Goal: Communication & Community: Answer question/provide support

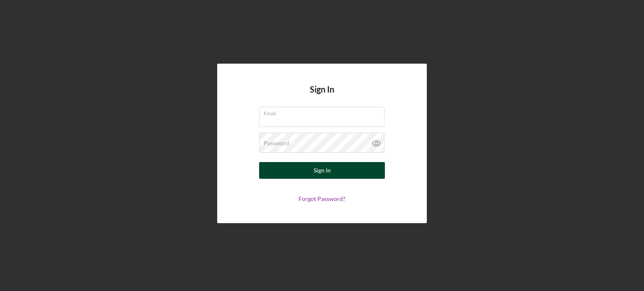
type input "[EMAIL_ADDRESS][DOMAIN_NAME]"
click at [334, 171] on button "Sign In" at bounding box center [322, 170] width 126 height 17
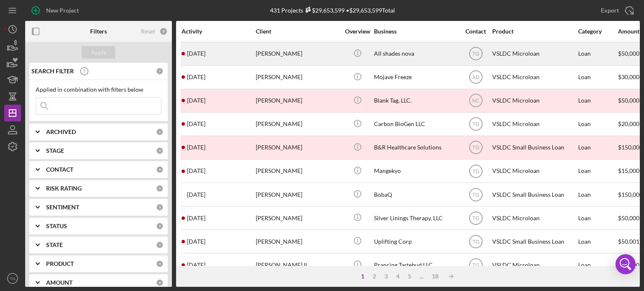
click at [287, 51] on div "[PERSON_NAME]" at bounding box center [298, 54] width 84 height 22
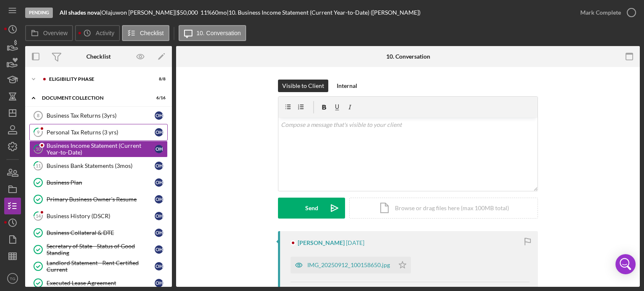
click at [77, 135] on div "Personal Tax Returns (3 yrs)" at bounding box center [101, 132] width 108 height 7
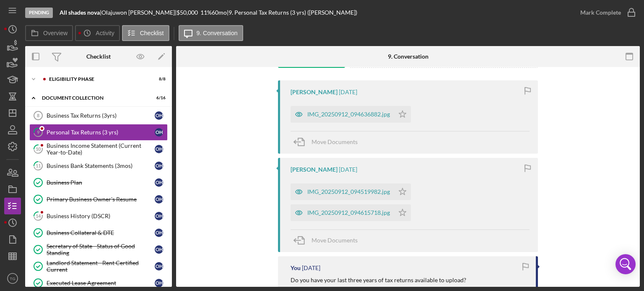
scroll to position [168, 0]
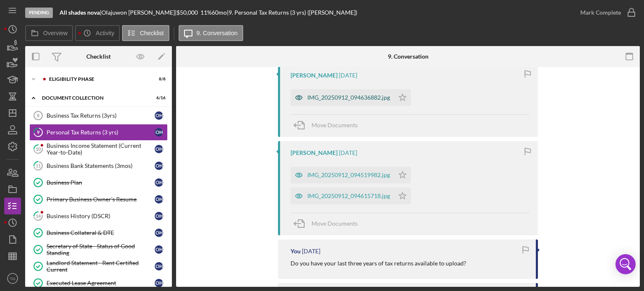
click at [342, 96] on div "IMG_20250912_094636882.jpg" at bounding box center [348, 97] width 83 height 7
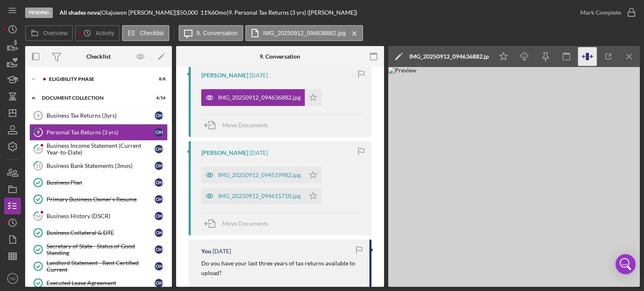
click at [593, 56] on icon "button" at bounding box center [587, 56] width 19 height 19
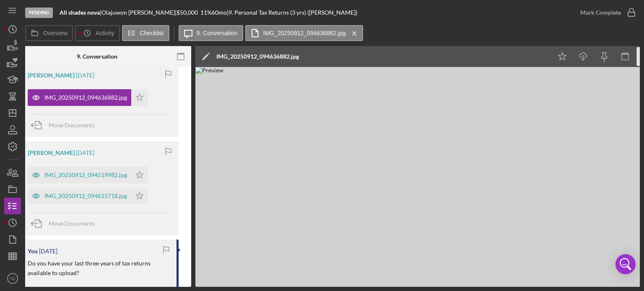
scroll to position [0, 187]
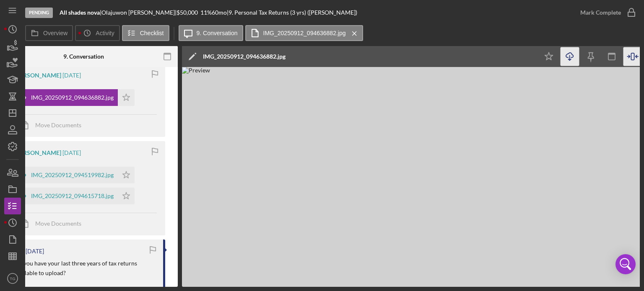
click at [565, 60] on icon "Icon/Download" at bounding box center [569, 56] width 19 height 19
click at [619, 54] on icon "button" at bounding box center [611, 56] width 19 height 19
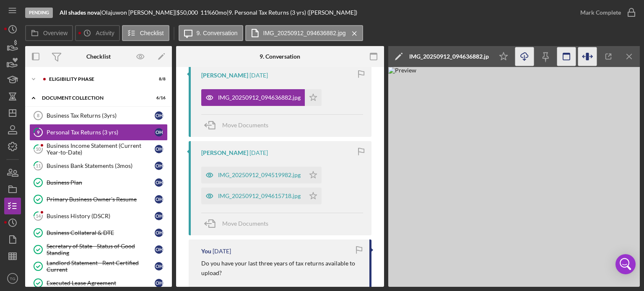
scroll to position [0, 0]
click at [602, 55] on icon "button" at bounding box center [608, 56] width 19 height 19
click at [314, 202] on icon "Icon/Star" at bounding box center [313, 196] width 17 height 17
click at [315, 176] on icon "Icon/Star" at bounding box center [313, 175] width 17 height 17
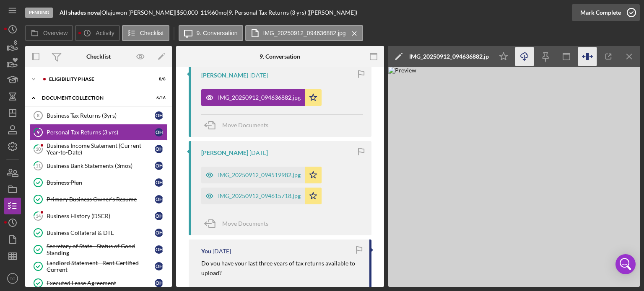
click at [632, 11] on icon "button" at bounding box center [631, 12] width 21 height 21
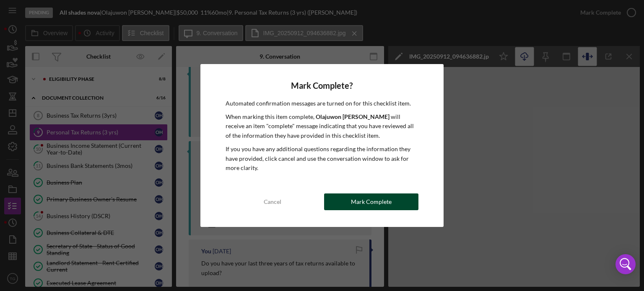
click at [371, 194] on div "Mark Complete" at bounding box center [371, 202] width 41 height 17
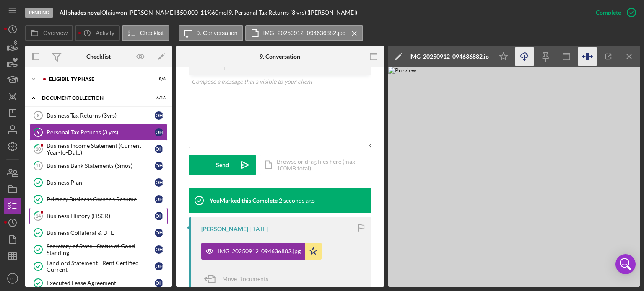
scroll to position [321, 0]
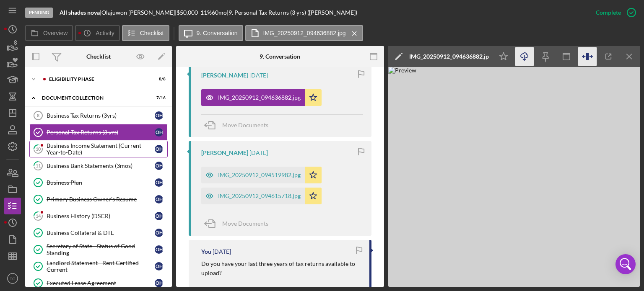
click at [84, 146] on div "Business Income Statement (Current Year-to-Date)" at bounding box center [101, 149] width 108 height 13
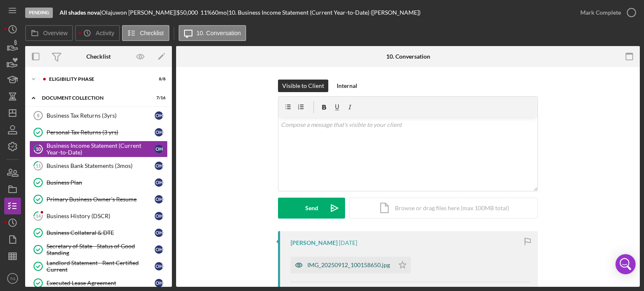
click at [364, 267] on div "IMG_20250912_100158650.jpg" at bounding box center [348, 265] width 83 height 7
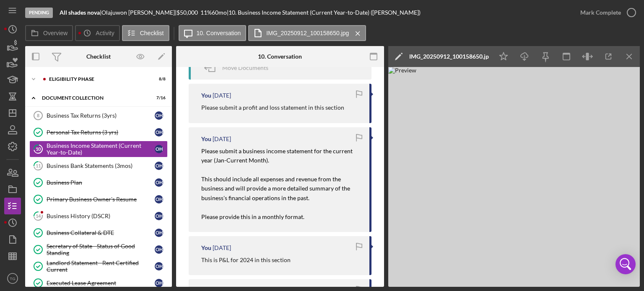
scroll to position [42, 0]
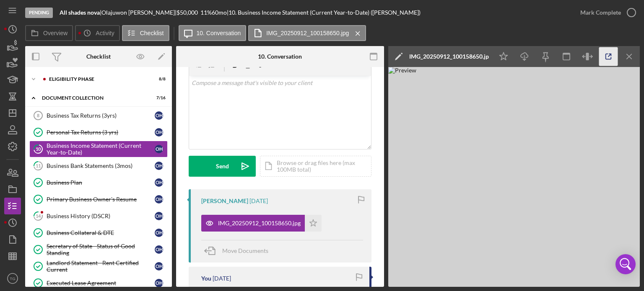
click at [605, 58] on icon "button" at bounding box center [608, 56] width 19 height 19
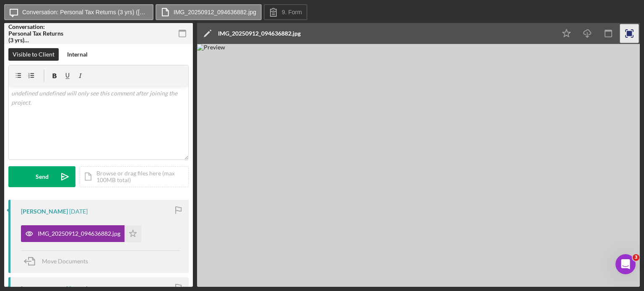
click at [629, 36] on icon "button" at bounding box center [629, 33] width 19 height 19
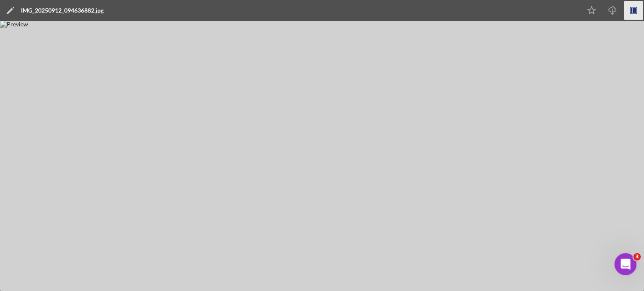
click at [632, 264] on div "Open Intercom Messenger" at bounding box center [624, 263] width 28 height 28
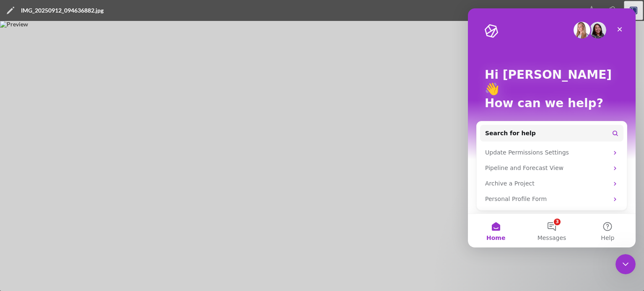
click at [576, 275] on img at bounding box center [322, 156] width 644 height 270
click at [620, 29] on icon "Close" at bounding box center [619, 29] width 5 height 5
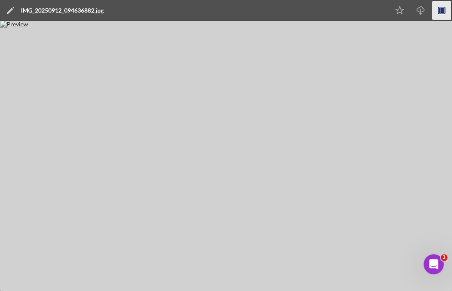
click at [444, 12] on rect "button" at bounding box center [441, 10] width 7 height 7
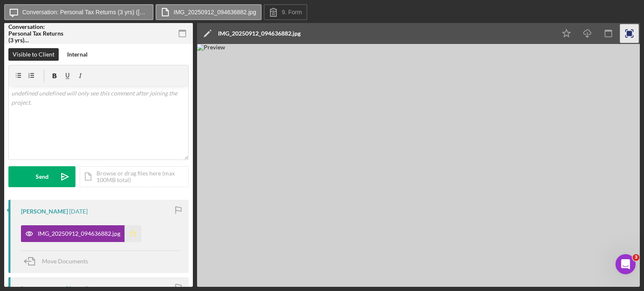
click at [134, 235] on icon "Icon/Star" at bounding box center [132, 233] width 17 height 17
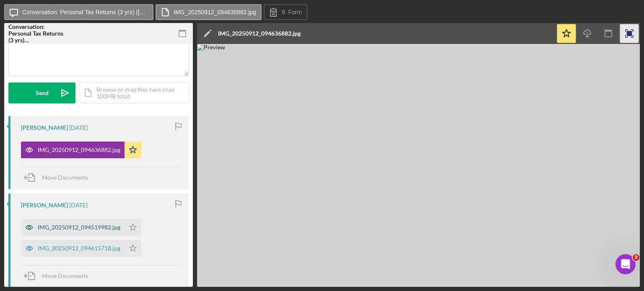
click at [101, 223] on div "IMG_20250912_094519982.jpg" at bounding box center [73, 227] width 104 height 17
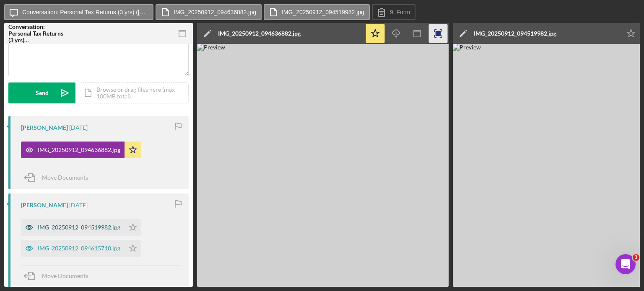
click at [111, 225] on div "IMG_20250912_094519982.jpg" at bounding box center [79, 227] width 83 height 7
click at [86, 225] on div "IMG_20250912_094519982.jpg" at bounding box center [79, 227] width 83 height 7
click at [87, 223] on div "IMG_20250912_094519982.jpg" at bounding box center [73, 227] width 104 height 17
click at [87, 229] on div "IMG_20250912_094519982.jpg" at bounding box center [79, 227] width 83 height 7
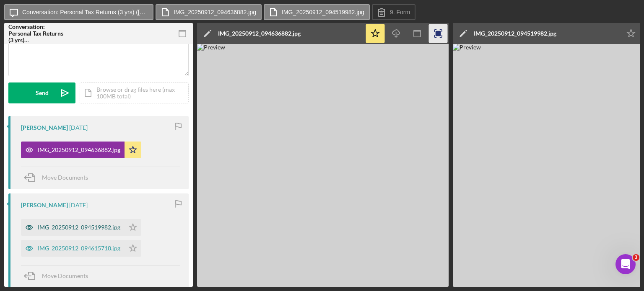
click at [87, 229] on div "IMG_20250912_094519982.jpg" at bounding box center [79, 227] width 83 height 7
click at [101, 228] on div "IMG_20250912_094519982.jpg" at bounding box center [79, 227] width 83 height 7
click at [101, 227] on div "IMG_20250912_094519982.jpg" at bounding box center [79, 227] width 83 height 7
click at [89, 246] on div "IMG_20250912_094615718.jpg" at bounding box center [79, 248] width 83 height 7
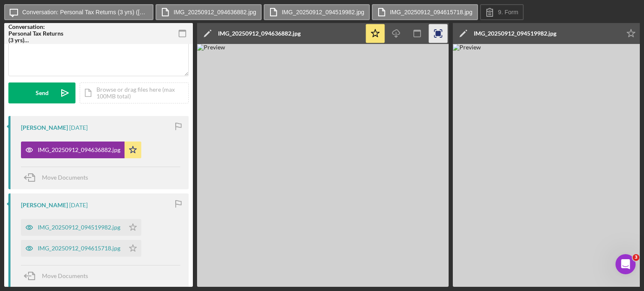
drag, startPoint x: 379, startPoint y: 287, endPoint x: 509, endPoint y: 292, distance: 130.4
click at [509, 291] on html "Icon/Message Conversation: Personal Tax Returns (3 yrs) ([PERSON_NAME]) IMG_202…" at bounding box center [322, 145] width 644 height 291
click at [524, 289] on div "Icon/Message Conversation: Personal Tax Returns (3 yrs) ([PERSON_NAME]) IMG_202…" at bounding box center [322, 145] width 644 height 291
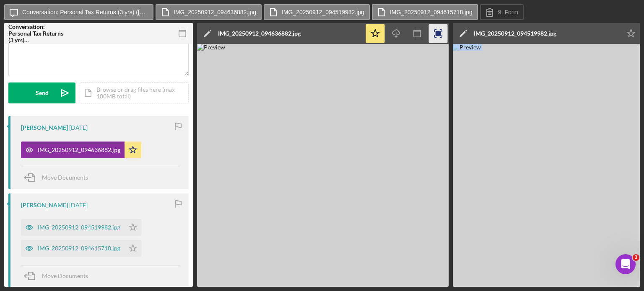
click at [523, 288] on div "Icon/Message Conversation: Personal Tax Returns (3 yrs) ([PERSON_NAME]) IMG_202…" at bounding box center [322, 145] width 644 height 291
click at [65, 239] on div "IMG_20250912_094615718.jpg Icon/Star" at bounding box center [83, 246] width 124 height 21
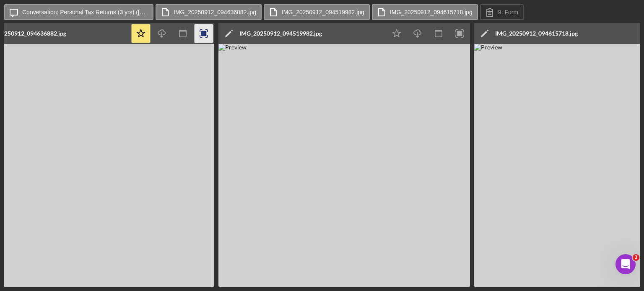
scroll to position [0, 320]
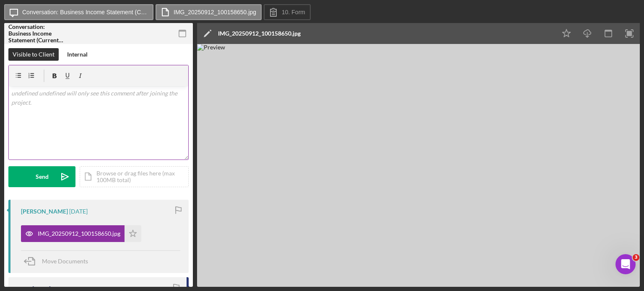
click at [41, 94] on p at bounding box center [98, 93] width 175 height 9
click at [31, 96] on p at bounding box center [98, 93] width 175 height 9
click at [174, 93] on p "Olajuwon, can you revise your P&L for a 12 month numbers? Itwould read from top" at bounding box center [98, 98] width 175 height 19
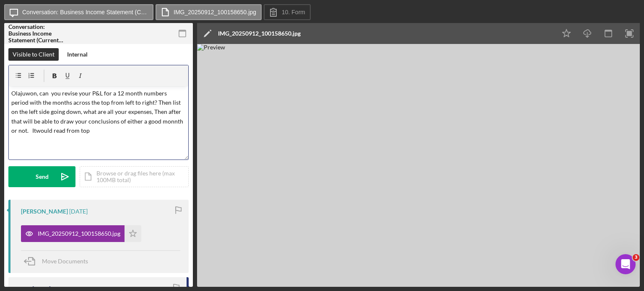
drag, startPoint x: 101, startPoint y: 134, endPoint x: 27, endPoint y: 135, distance: 73.8
click at [27, 135] on p "Olajuwon, can you revise your P&L for a 12 month numbers period with the months…" at bounding box center [98, 112] width 175 height 47
click at [30, 103] on p "Olajuwon, can you revise your P&L for a 12 month numbers period with the months…" at bounding box center [98, 112] width 175 height 47
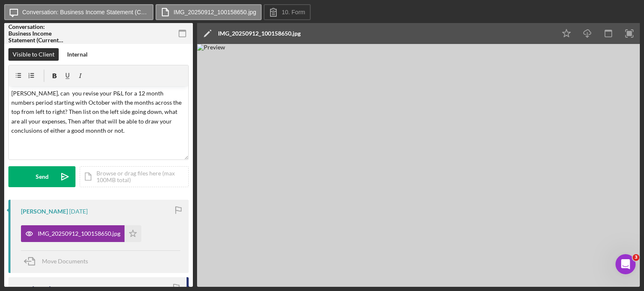
click at [44, 166] on form "v Color teal Color pink Remove color Add row above Add row below Add column bef…" at bounding box center [98, 126] width 180 height 122
click at [44, 168] on div "Send" at bounding box center [42, 176] width 13 height 21
